Goal: Information Seeking & Learning: Learn about a topic

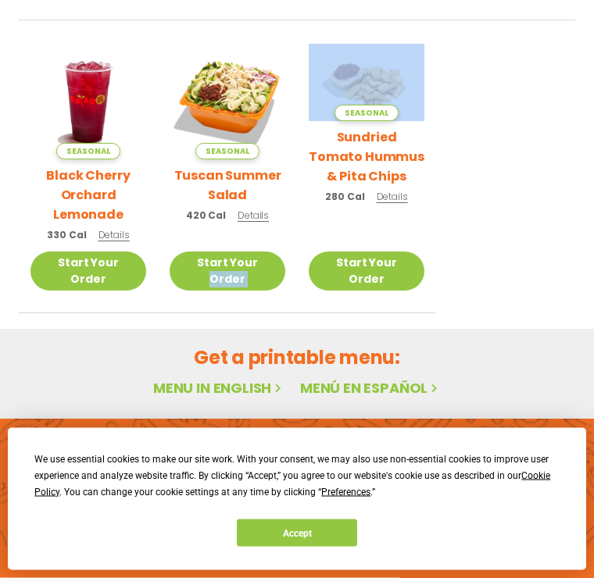
scroll to position [644, 0]
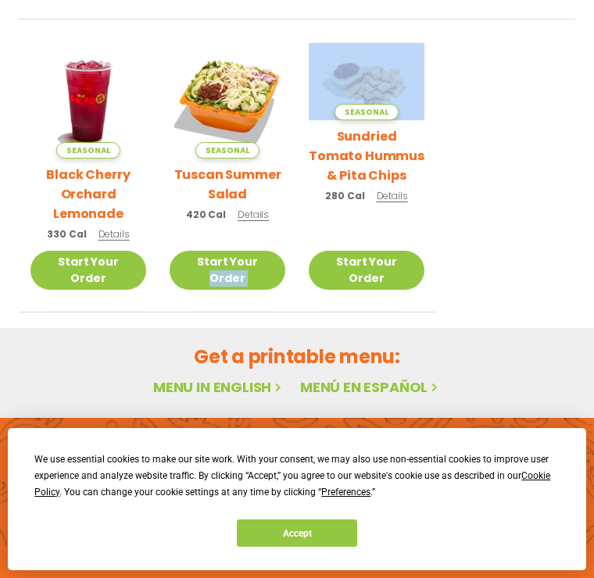
click at [434, 102] on li "Seasonal Sundried Tomato Hummus & Pita Chips 280 Cal Details Start Your Order S…" at bounding box center [366, 177] width 139 height 269
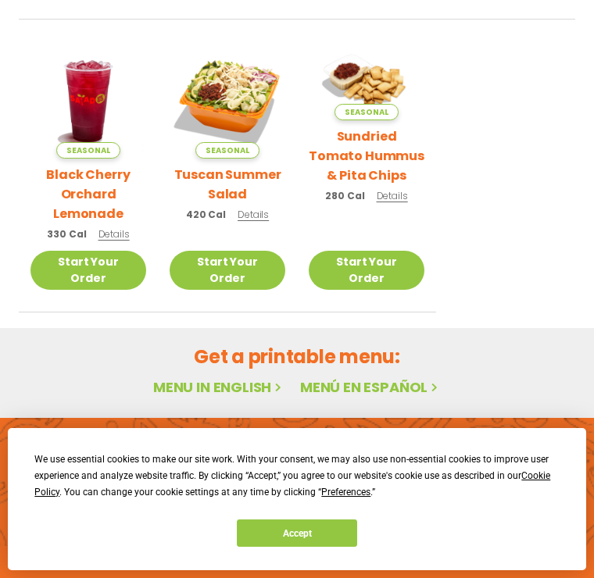
click at [504, 108] on ul "Seasonal Blackberry Bramble Lemonade 360 Cal Details Start Your Order Seasonal …" at bounding box center [297, 32] width 556 height 562
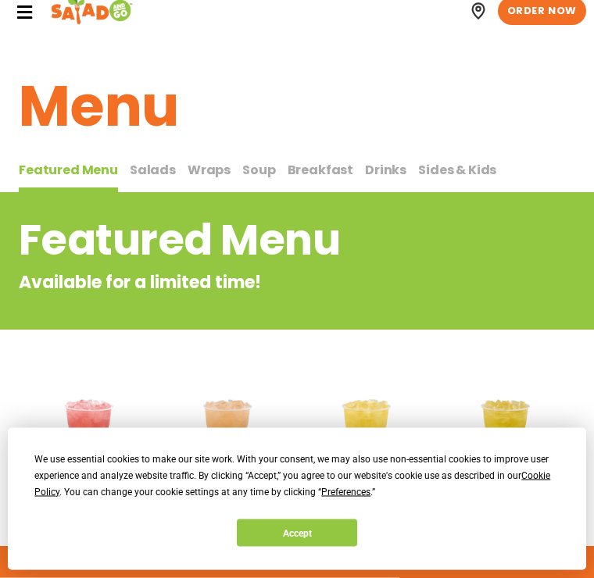
scroll to position [0, 0]
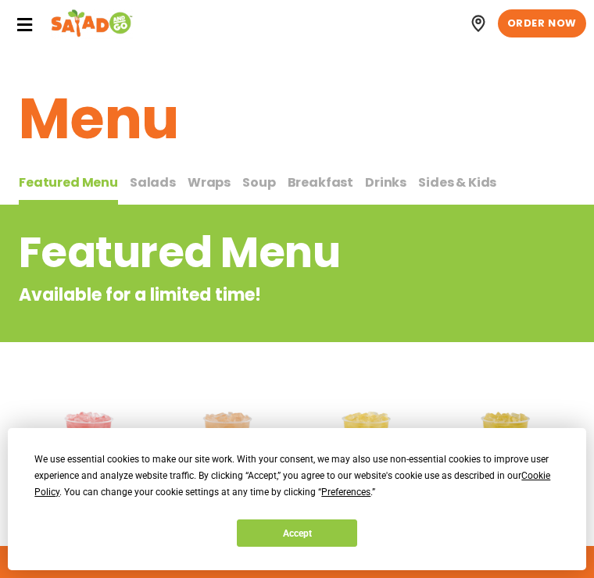
click at [157, 184] on span "Salads" at bounding box center [153, 182] width 46 height 18
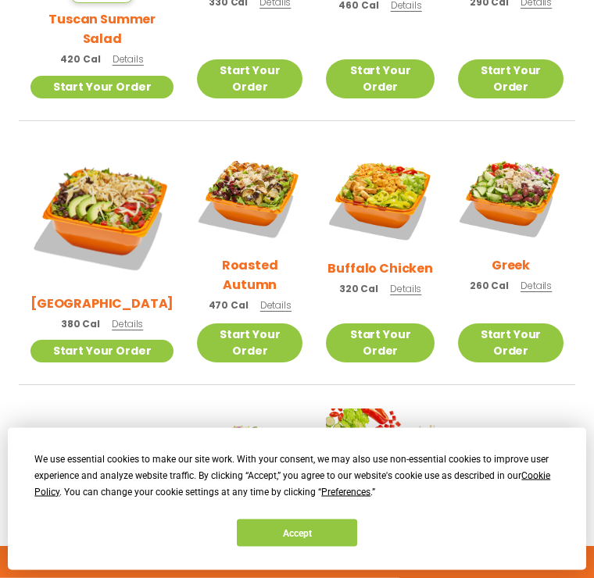
scroll to position [638, 0]
click at [418, 226] on img at bounding box center [380, 199] width 109 height 109
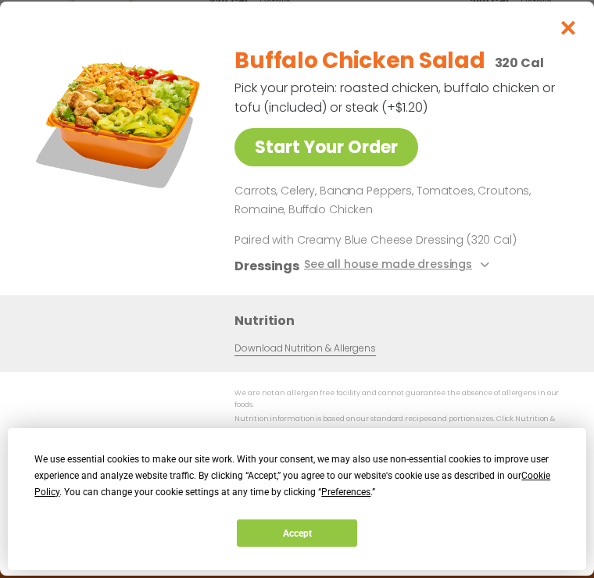
click at [493, 167] on div "Buffalo Chicken Salad 320 Cal Pick your protein: roasted chicken, buffalo chick…" at bounding box center [399, 164] width 330 height 262
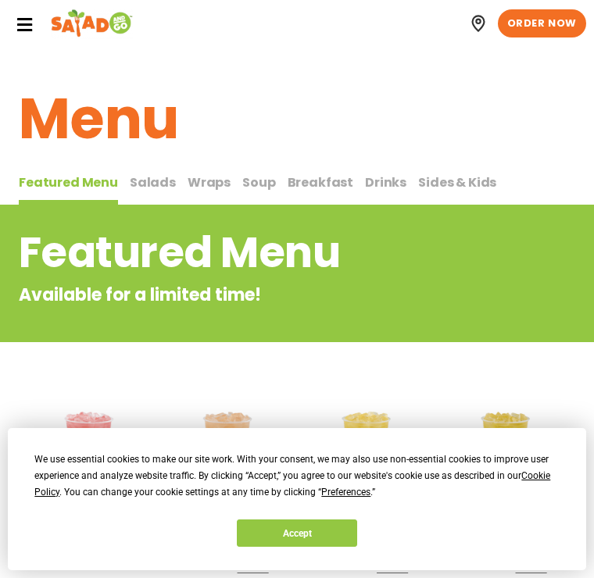
click at [321, 192] on button "Breakfast Breakfast" at bounding box center [320, 189] width 66 height 33
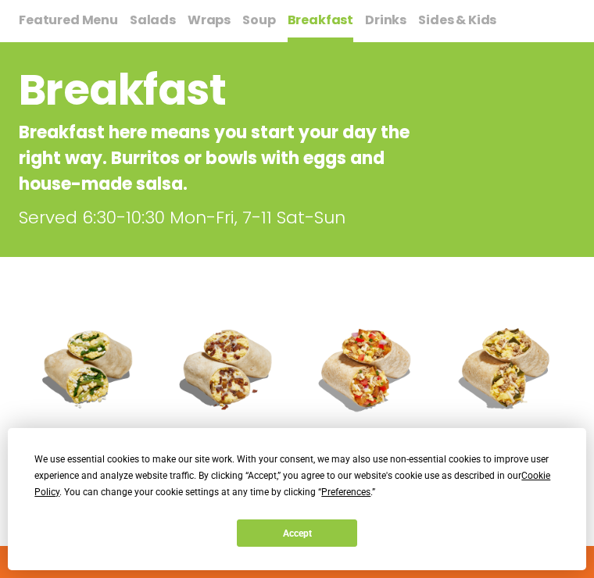
scroll to position [166, 0]
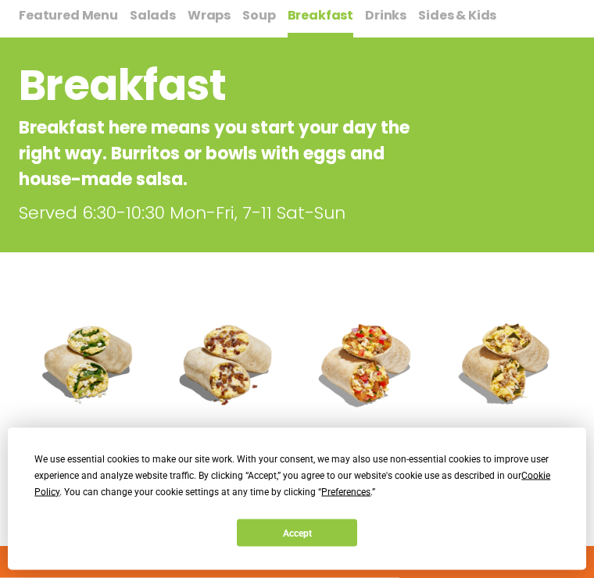
click at [563, 383] on img at bounding box center [506, 364] width 116 height 116
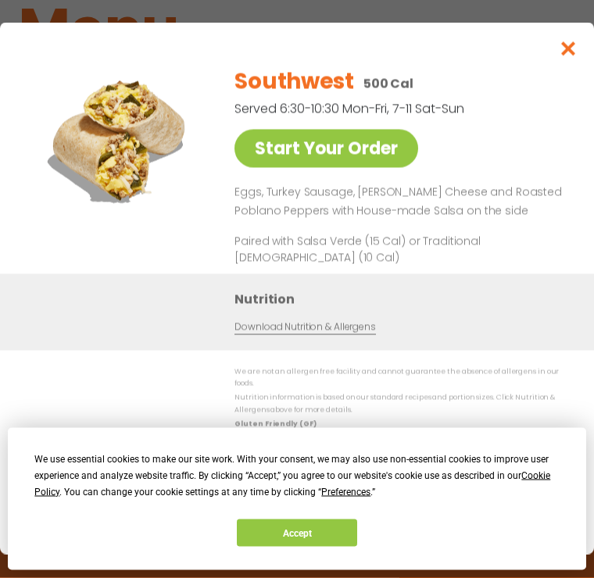
scroll to position [91, 0]
click at [570, 53] on h1 "Menu" at bounding box center [297, 28] width 556 height 84
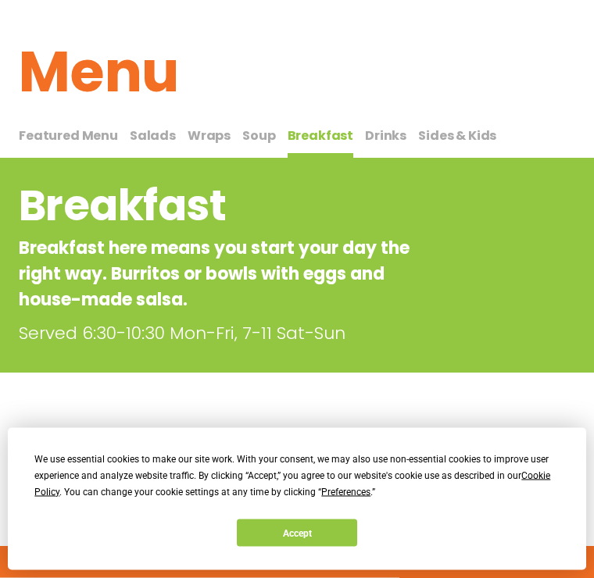
scroll to position [45, 0]
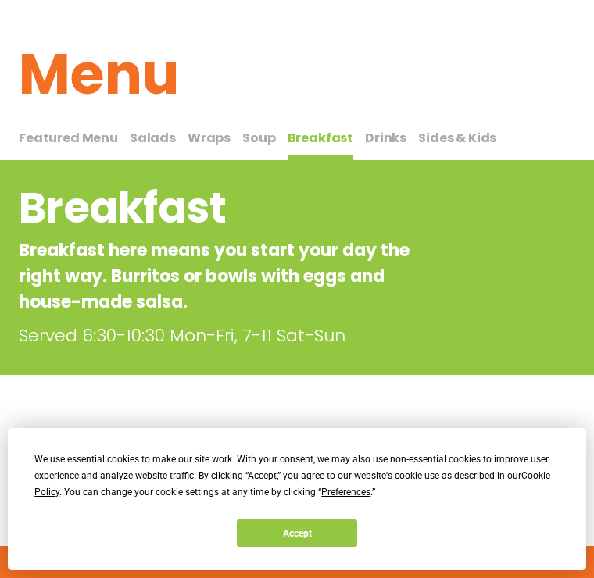
click at [369, 137] on span "Drinks" at bounding box center [385, 138] width 41 height 18
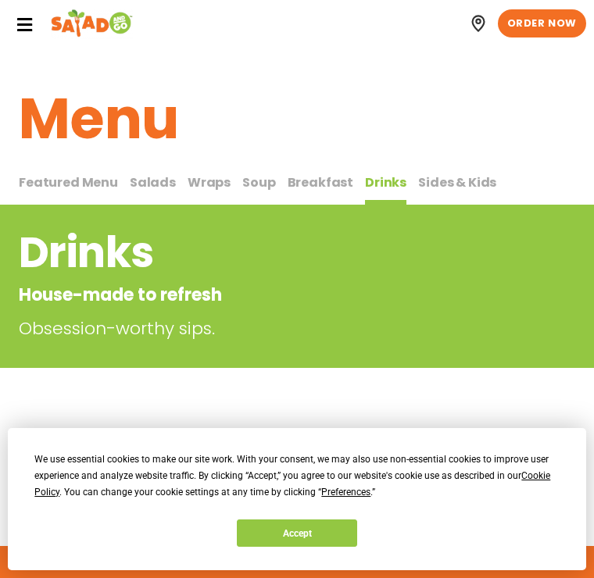
click at [30, 21] on icon at bounding box center [24, 24] width 17 height 17
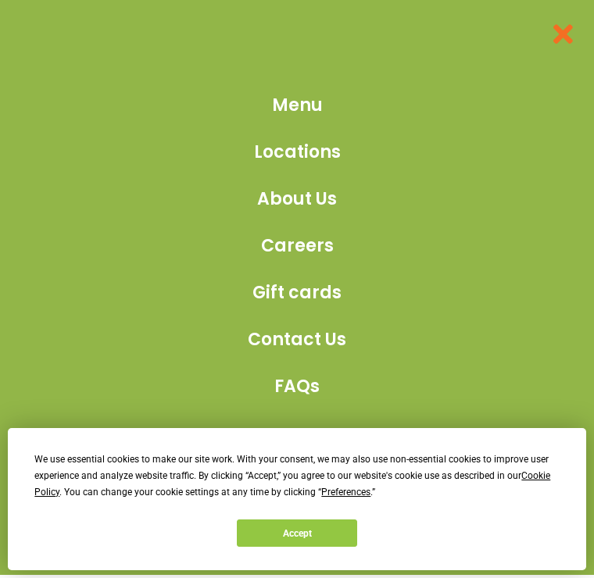
click at [559, 41] on icon at bounding box center [562, 34] width 28 height 28
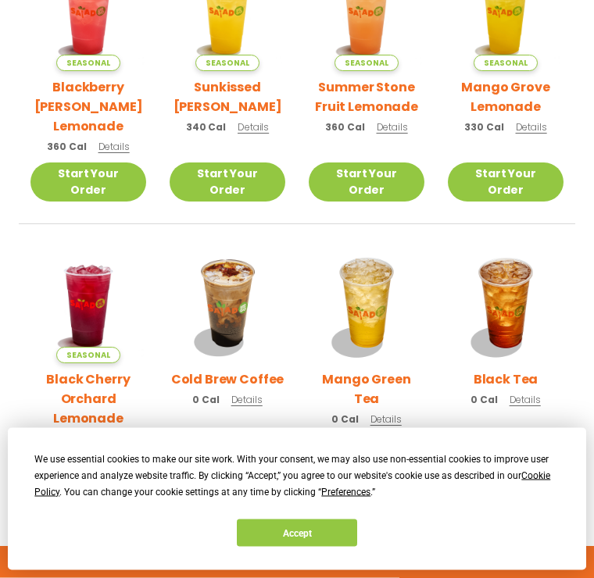
scroll to position [466, 0]
click at [501, 295] on img at bounding box center [506, 306] width 116 height 116
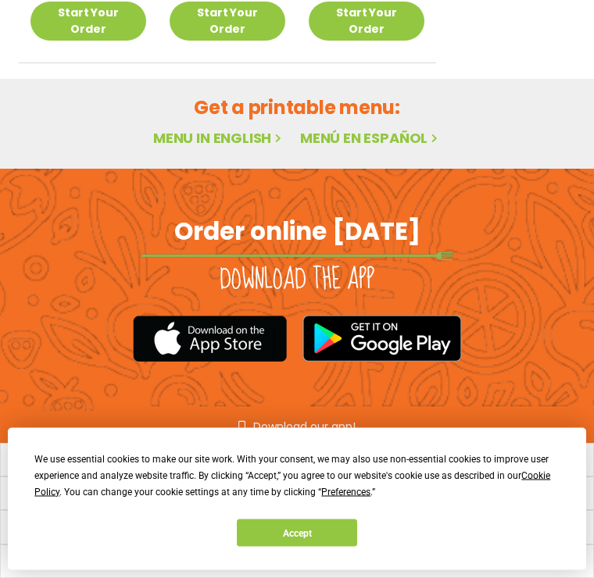
scroll to position [1211, 0]
